Goal: Book appointment/travel/reservation

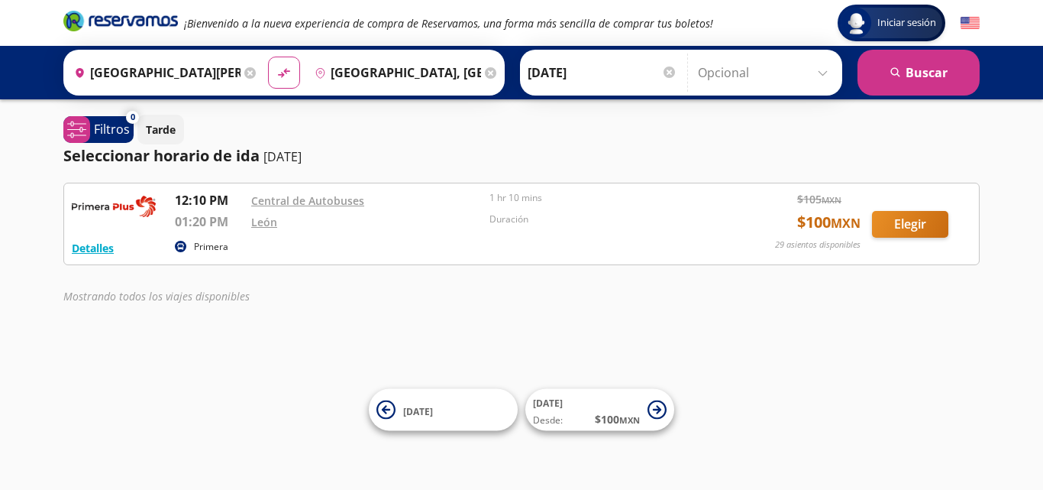
click at [433, 73] on input "[GEOGRAPHIC_DATA], [GEOGRAPHIC_DATA]" at bounding box center [395, 72] width 173 height 38
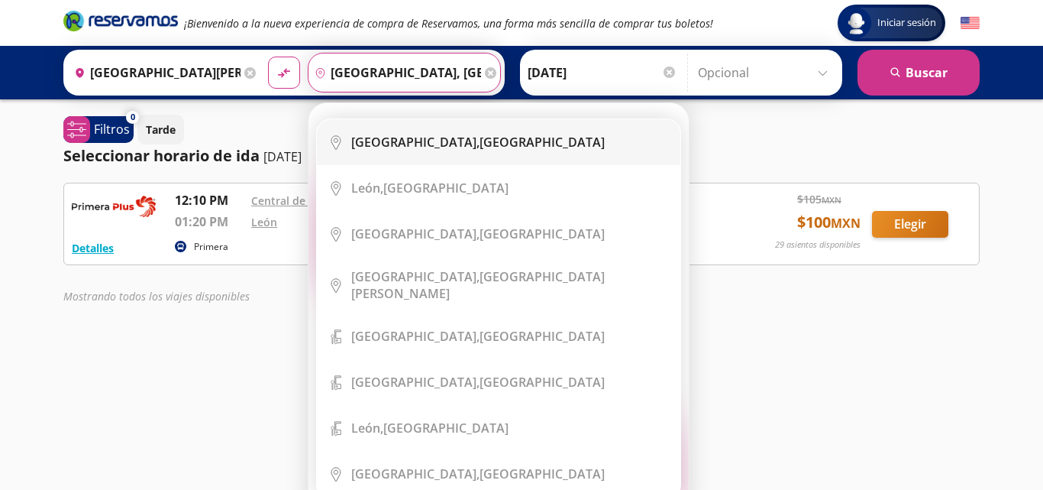
click at [419, 141] on b "[GEOGRAPHIC_DATA]," at bounding box center [415, 142] width 128 height 17
type input "[GEOGRAPHIC_DATA], [GEOGRAPHIC_DATA]"
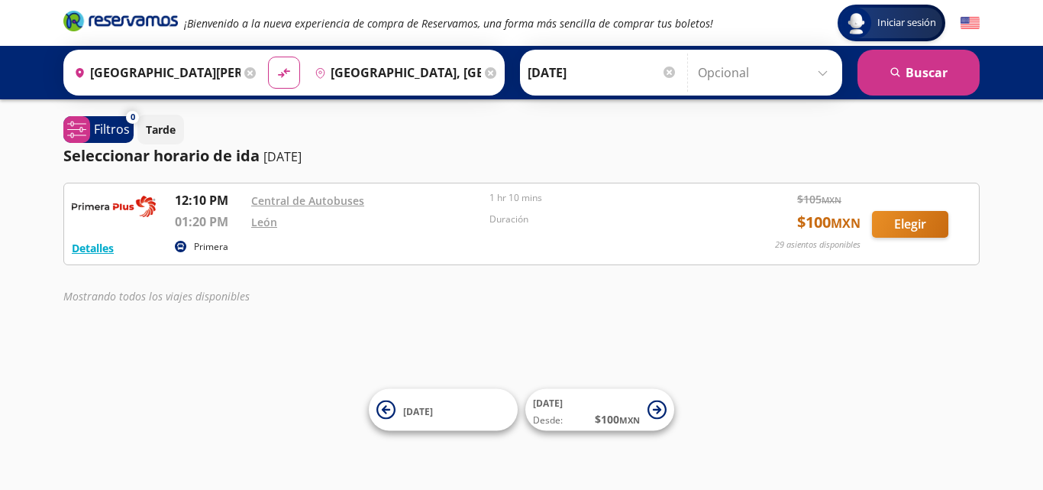
click at [667, 73] on div at bounding box center [669, 71] width 11 height 11
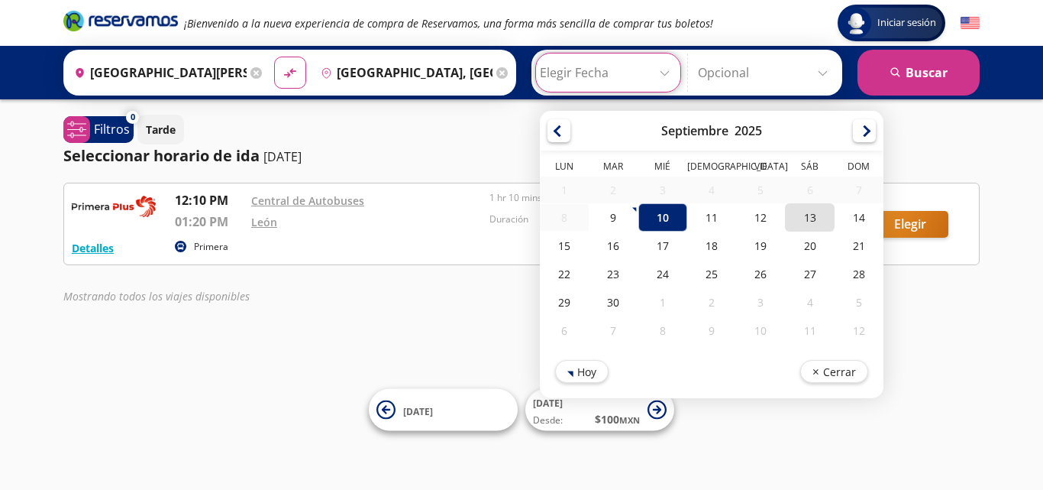
click at [803, 218] on div "13" at bounding box center [809, 217] width 49 height 28
type input "[DATE]"
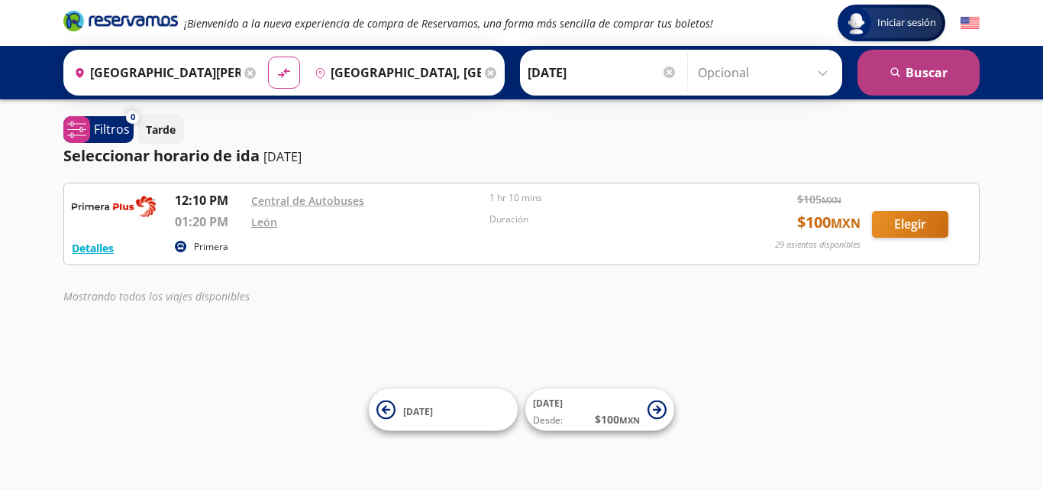
click at [920, 71] on button "search [GEOGRAPHIC_DATA]" at bounding box center [919, 73] width 122 height 46
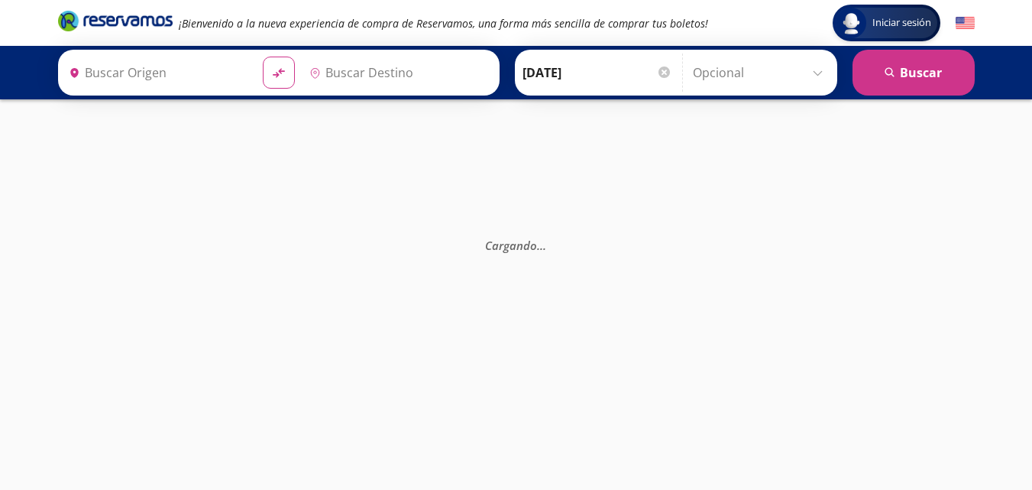
type input "[GEOGRAPHIC_DATA], [GEOGRAPHIC_DATA]"
type input "[GEOGRAPHIC_DATA][PERSON_NAME], [GEOGRAPHIC_DATA]"
